Goal: Task Accomplishment & Management: Use online tool/utility

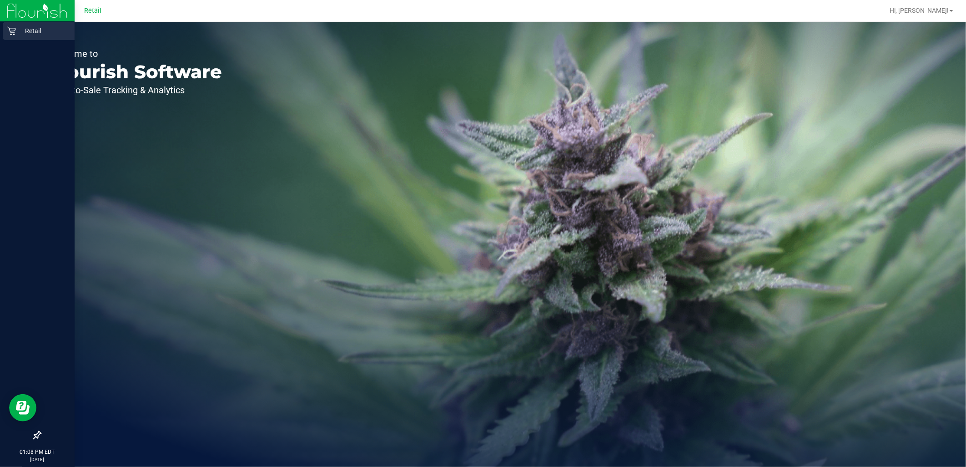
click at [10, 34] on icon at bounding box center [11, 30] width 9 height 9
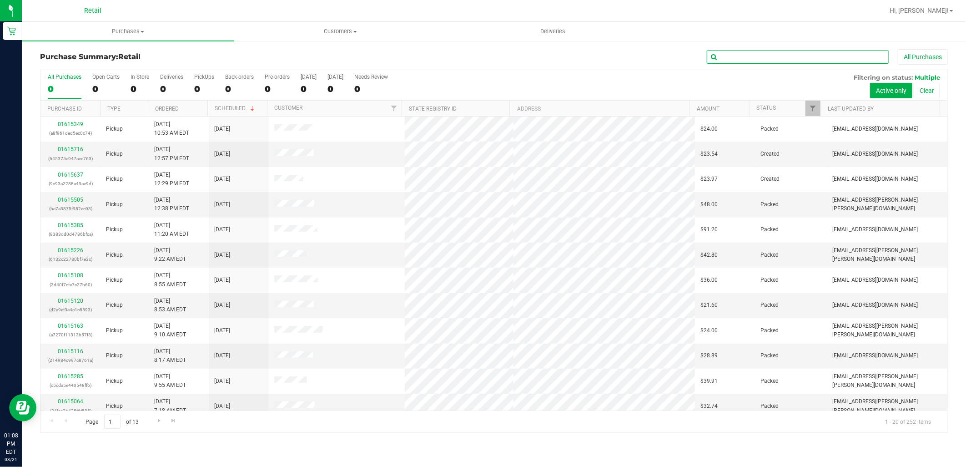
click at [785, 55] on input "text" at bounding box center [798, 57] width 182 height 14
type input "[PERSON_NAME]"
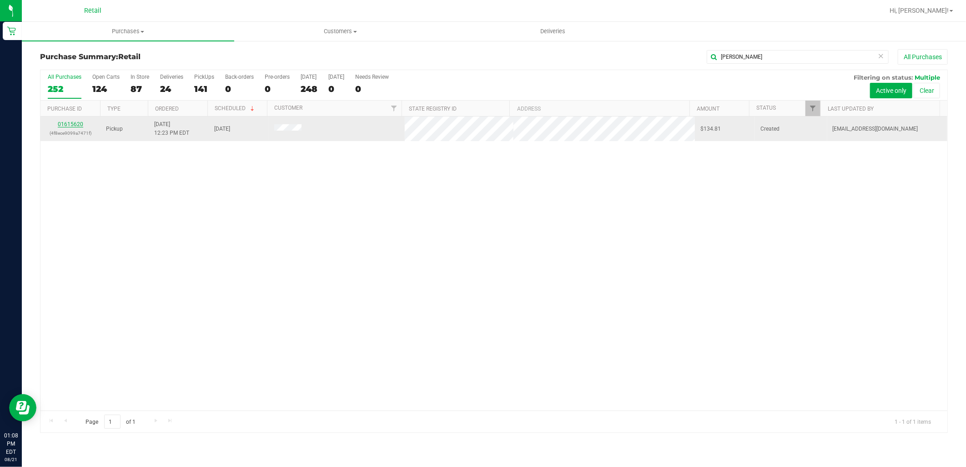
click at [79, 122] on link "01615620" at bounding box center [70, 124] width 25 height 6
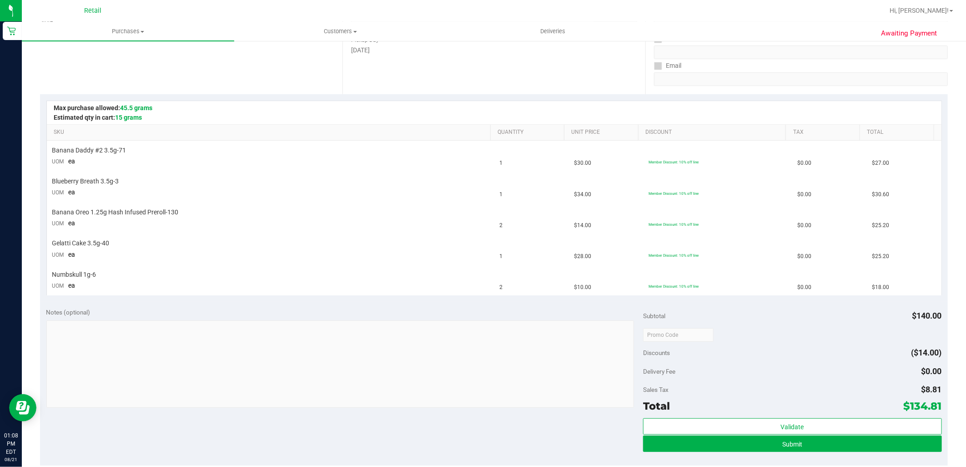
scroll to position [151, 0]
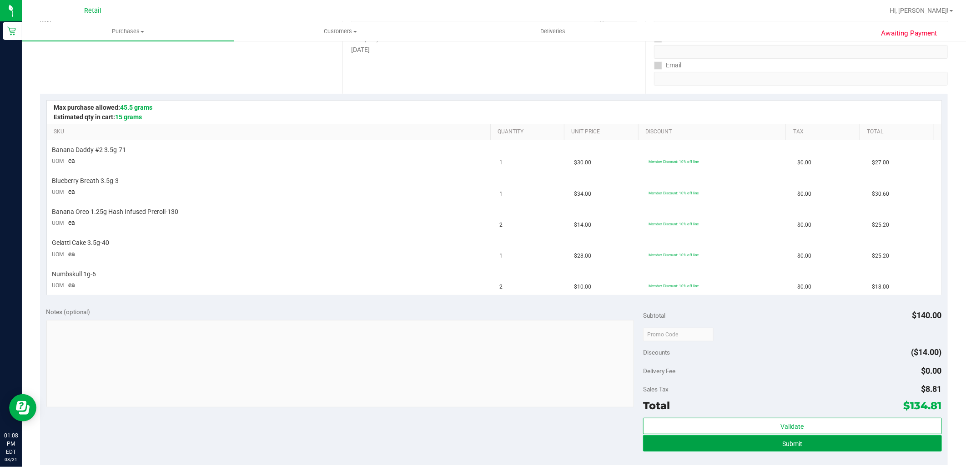
click at [820, 443] on button "Submit" at bounding box center [792, 443] width 298 height 16
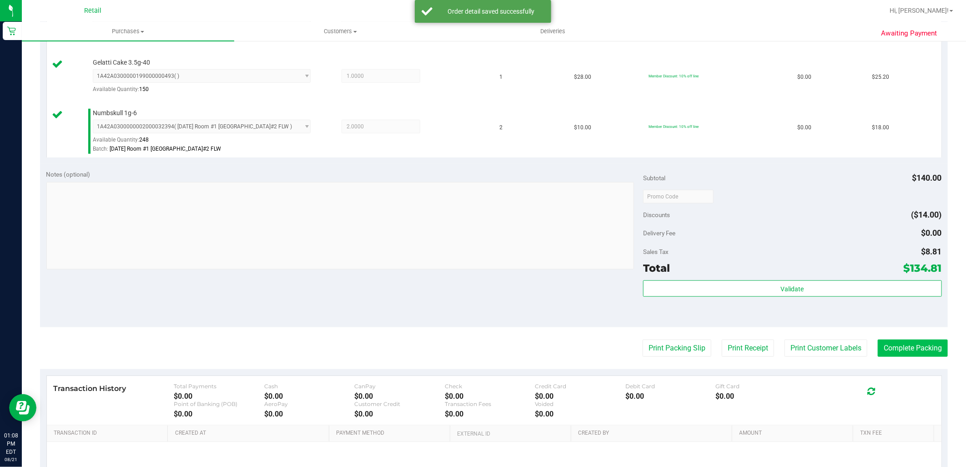
scroll to position [404, 0]
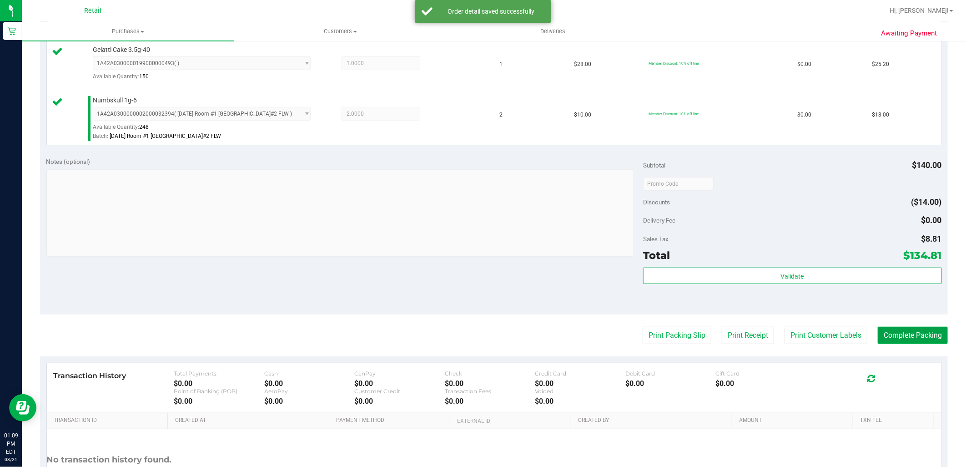
click at [888, 328] on button "Complete Packing" at bounding box center [913, 335] width 70 height 17
